Goal: Check status: Check status

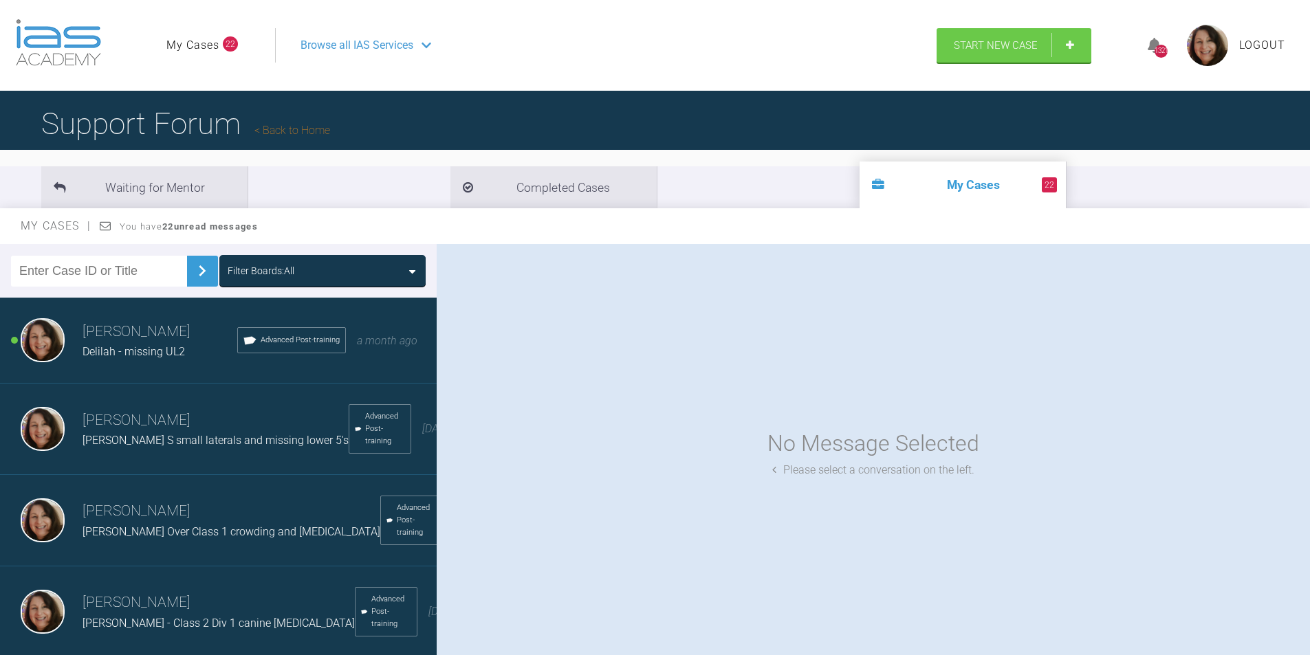
click at [105, 267] on input "text" at bounding box center [99, 271] width 176 height 31
type input "karina"
click at [191, 272] on img at bounding box center [202, 271] width 22 height 22
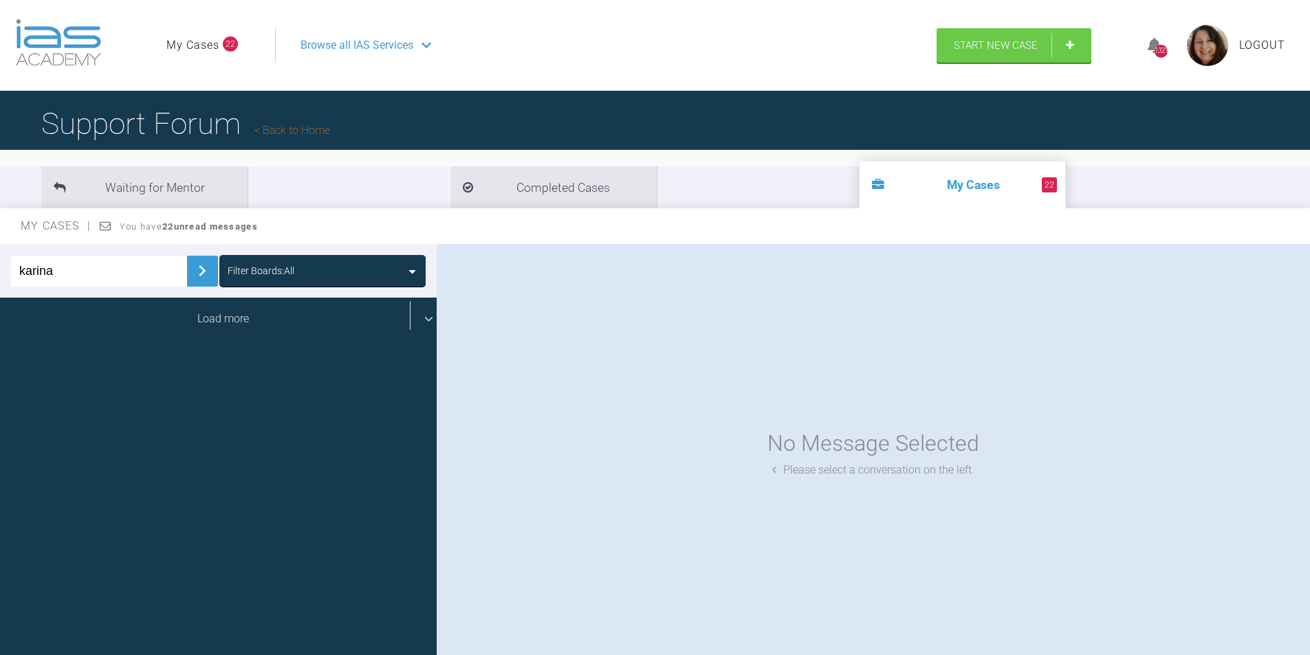
click at [233, 318] on div "Load more" at bounding box center [223, 319] width 447 height 43
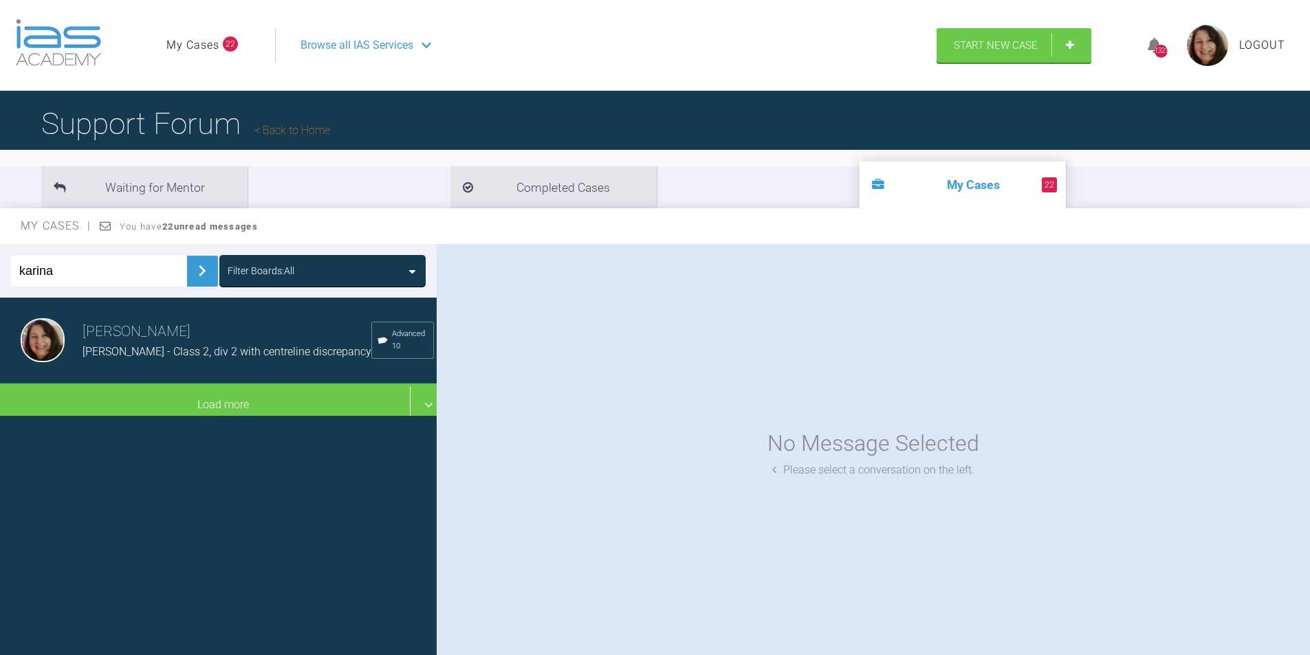
click at [169, 351] on span "KARINA T - Class 2, div 2 with centreline discrepancy" at bounding box center [227, 351] width 289 height 13
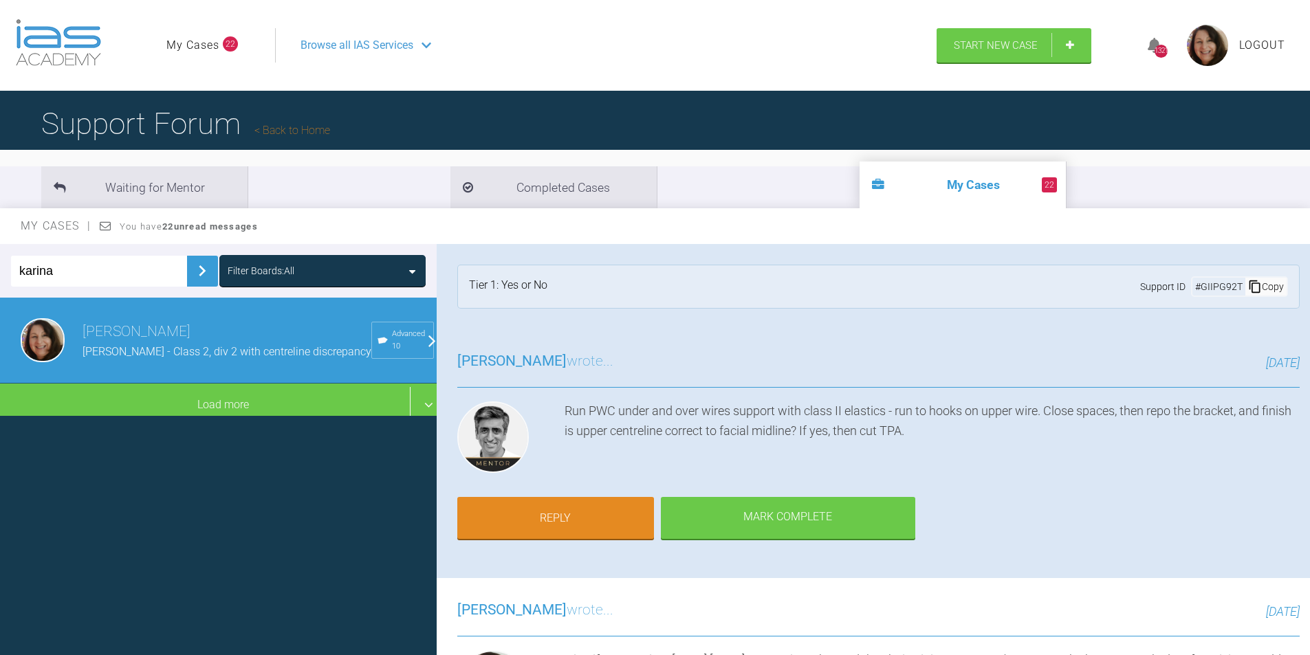
drag, startPoint x: 1304, startPoint y: 250, endPoint x: 1312, endPoint y: 234, distance: 18.2
click at [1310, 234] on html "My Cases 22 Logout Browse all IAS Services Start New Case 1321 Logout Support F…" at bounding box center [655, 399] width 1310 height 799
